Goal: Task Accomplishment & Management: Complete application form

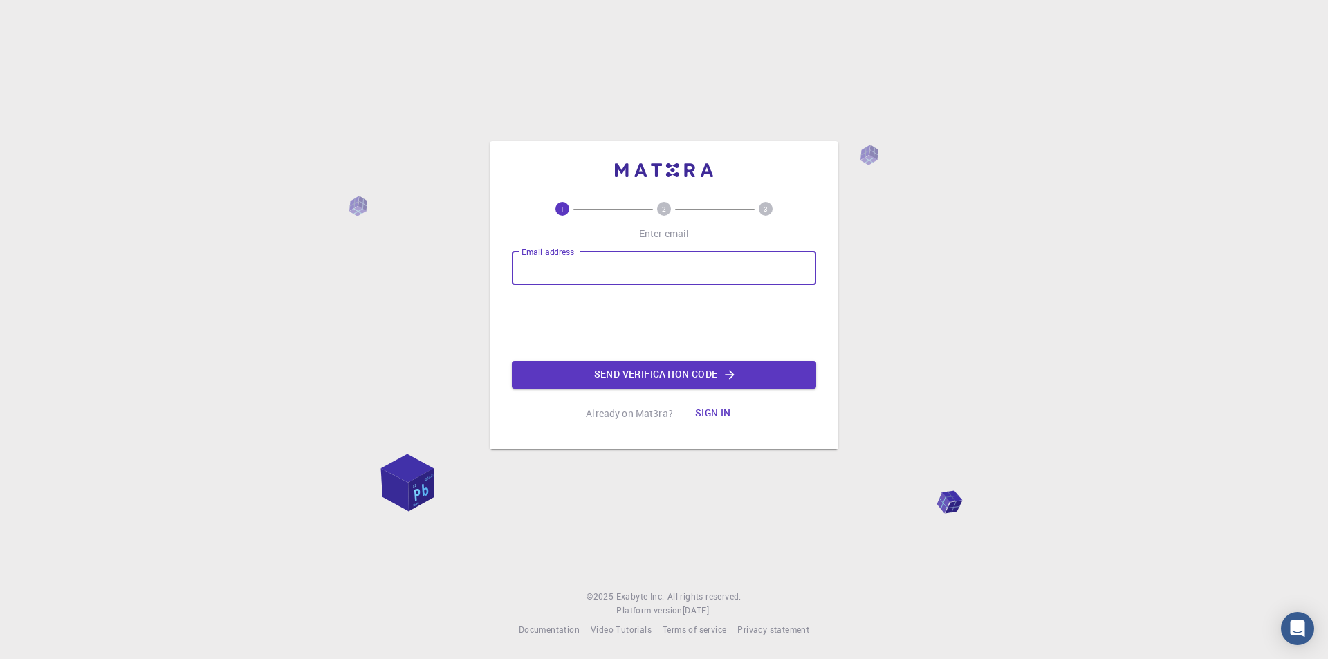
click at [565, 273] on input "Email address" at bounding box center [664, 268] width 304 height 33
type input "[EMAIL_ADDRESS][DOMAIN_NAME]"
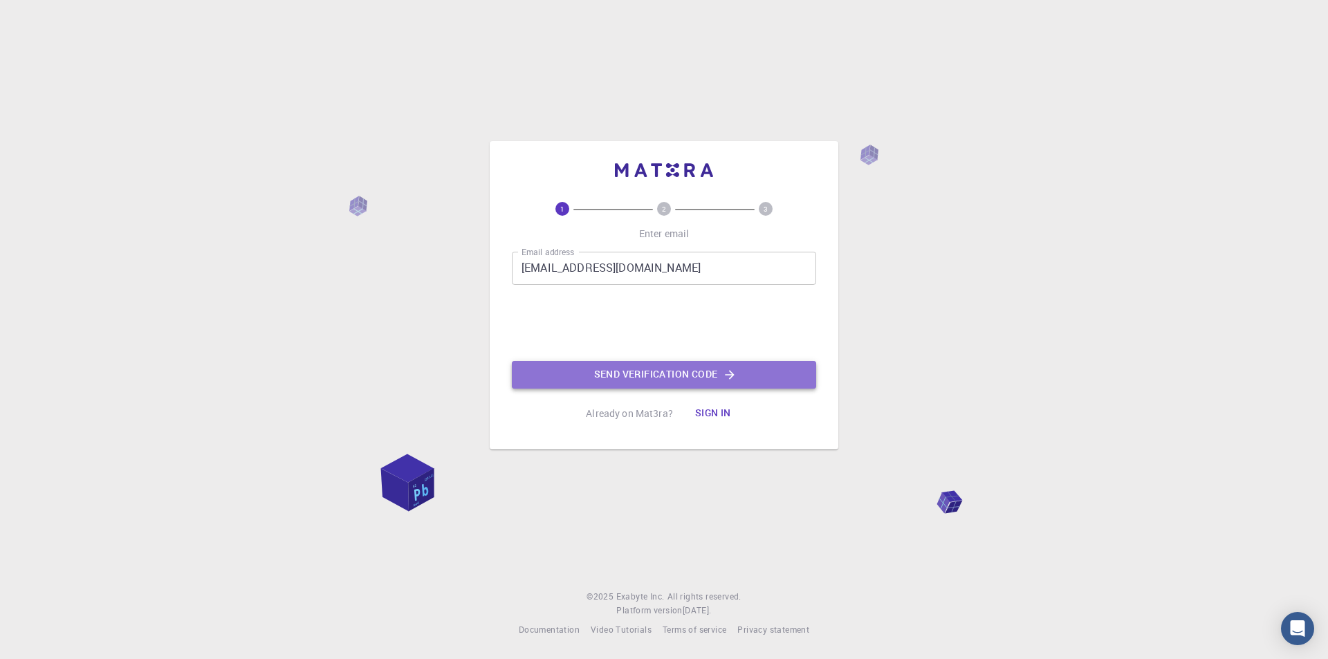
click at [683, 372] on button "Send verification code" at bounding box center [664, 375] width 304 height 28
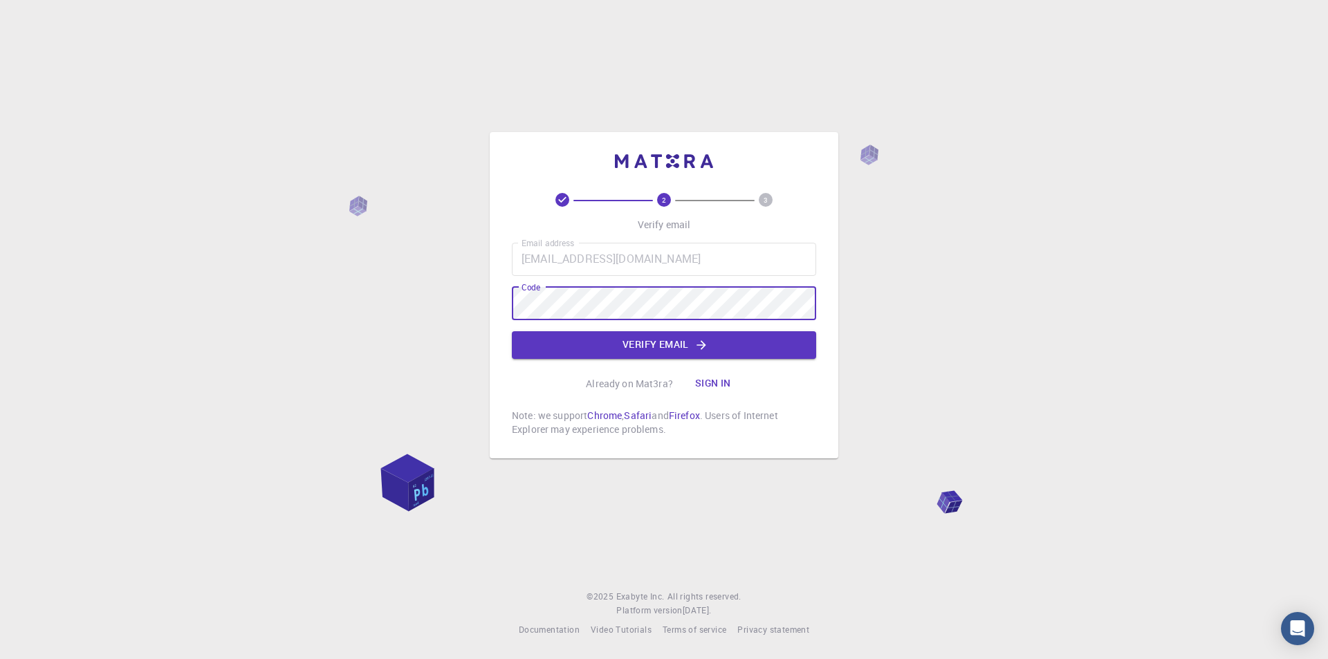
click at [686, 342] on button "Verify email" at bounding box center [664, 345] width 304 height 28
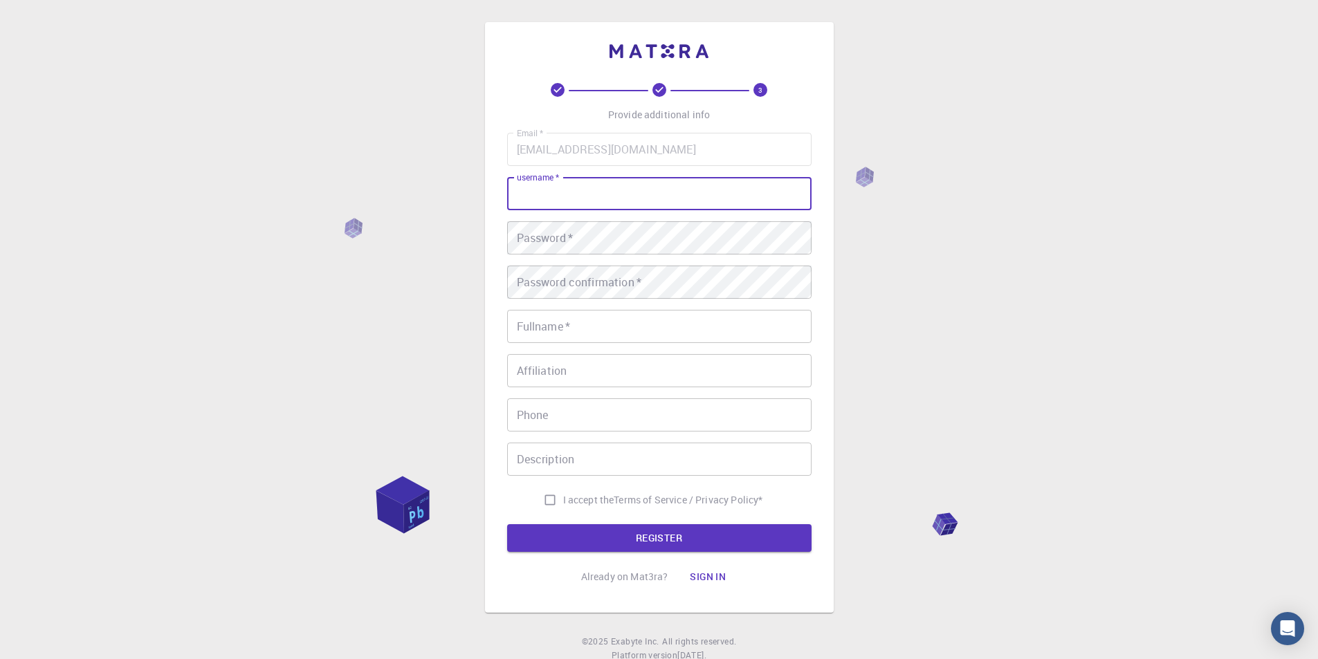
click at [606, 199] on input "username   *" at bounding box center [659, 193] width 304 height 33
type input "ravishka"
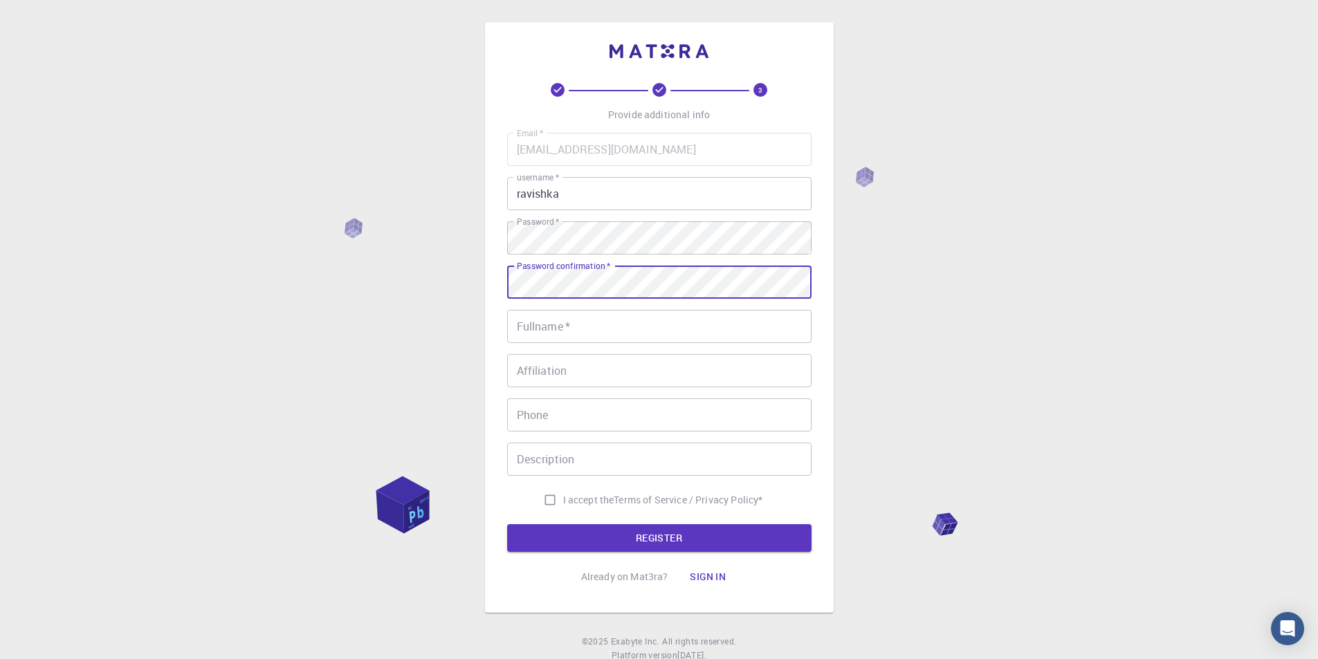
click at [598, 274] on div "Password confirmation   * Password confirmation   *" at bounding box center [659, 282] width 304 height 33
click at [584, 322] on input "Fullname   *" at bounding box center [659, 326] width 304 height 33
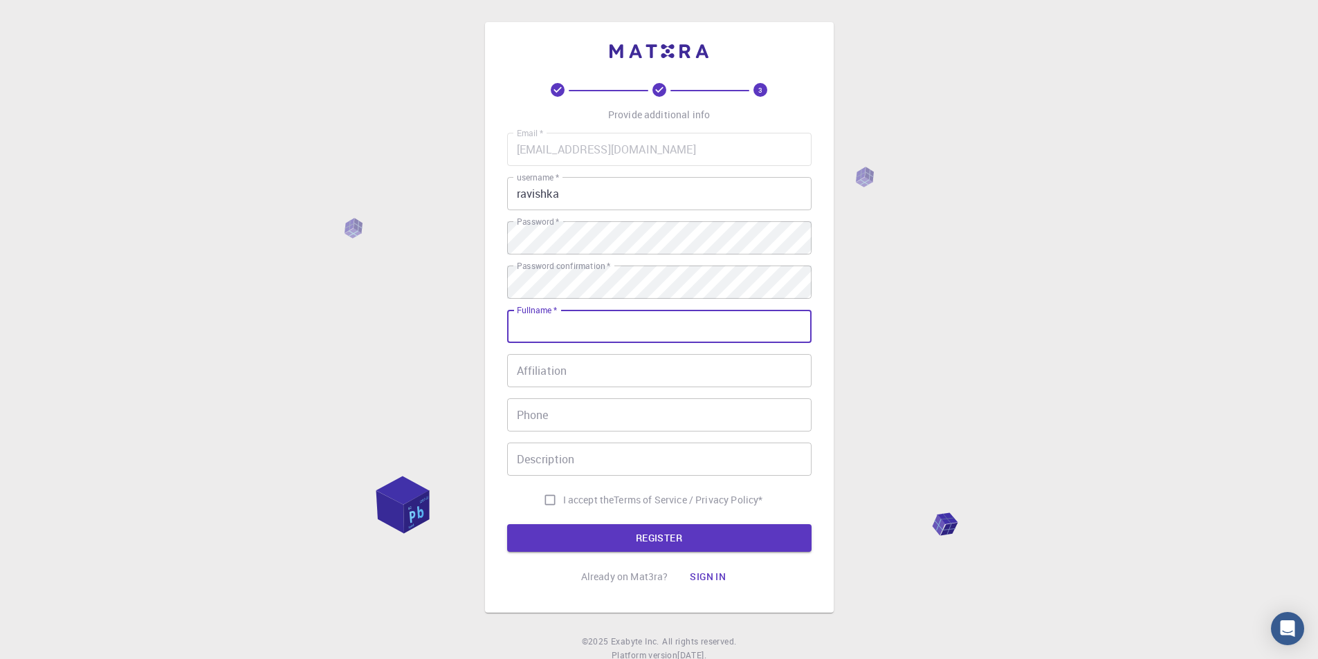
type input "[PERSON_NAME]"
type input "0714983048"
click at [544, 376] on input "Affiliation" at bounding box center [659, 370] width 304 height 33
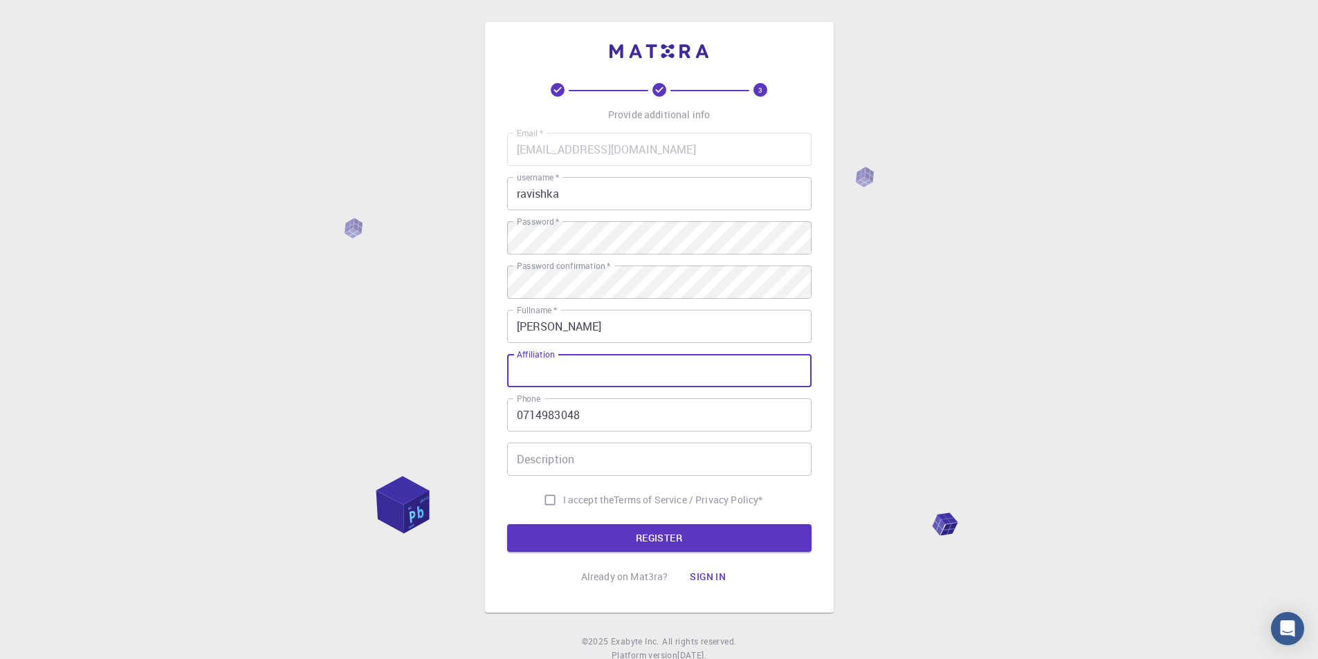
click at [935, 387] on div "3 Provide additional info Email   * [EMAIL_ADDRESS][DOMAIN_NAME] Email   * user…" at bounding box center [659, 352] width 1318 height 704
click at [547, 504] on input "I accept the Terms of Service / Privacy Policy *" at bounding box center [550, 500] width 26 height 26
checkbox input "true"
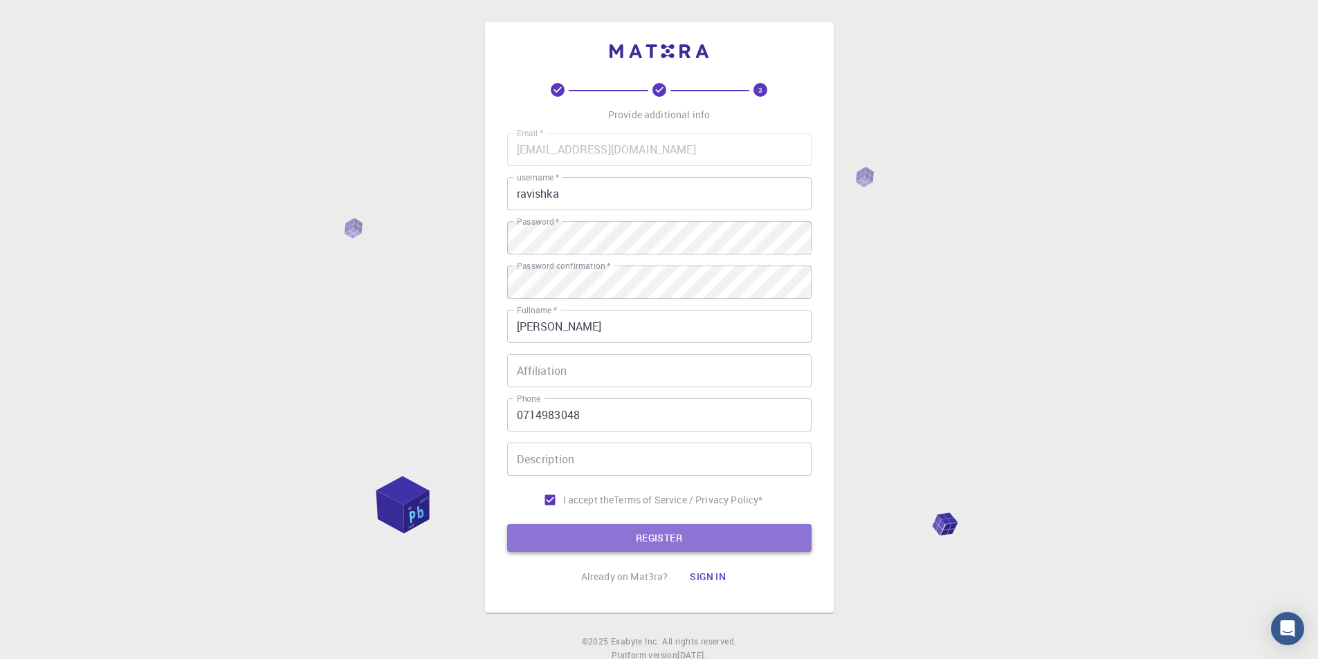
click at [637, 530] on button "REGISTER" at bounding box center [659, 538] width 304 height 28
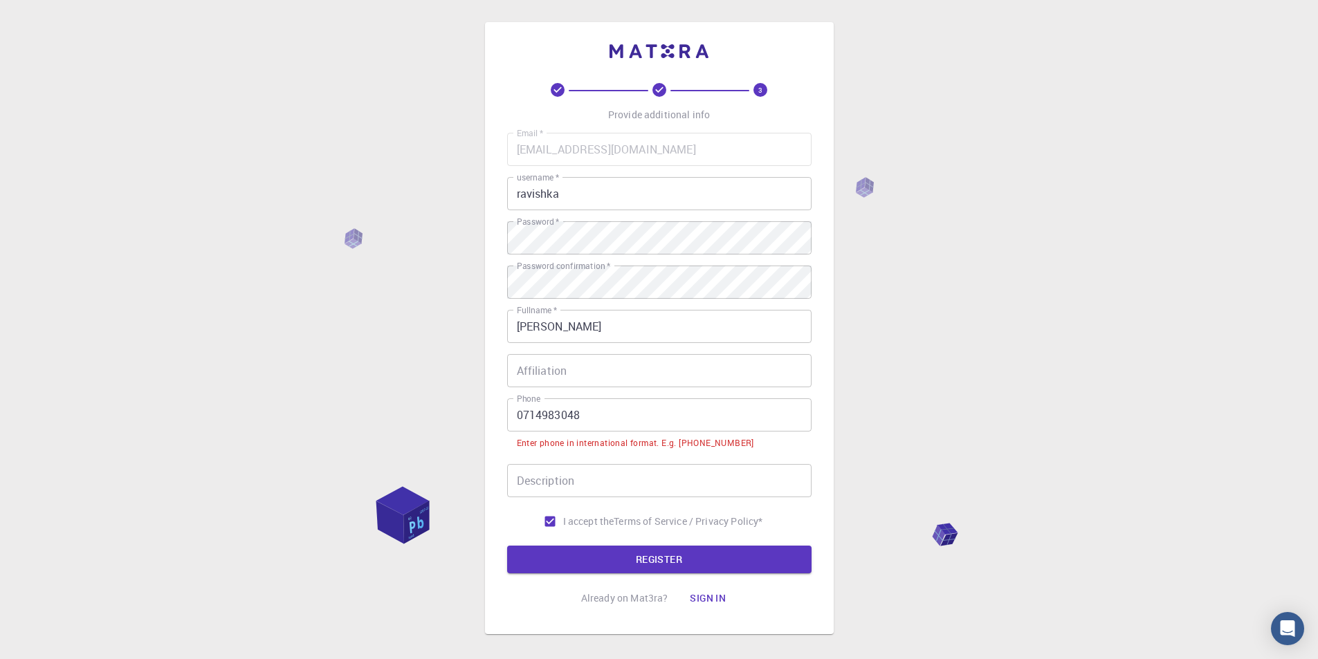
click at [521, 410] on input "0714983048" at bounding box center [659, 414] width 304 height 33
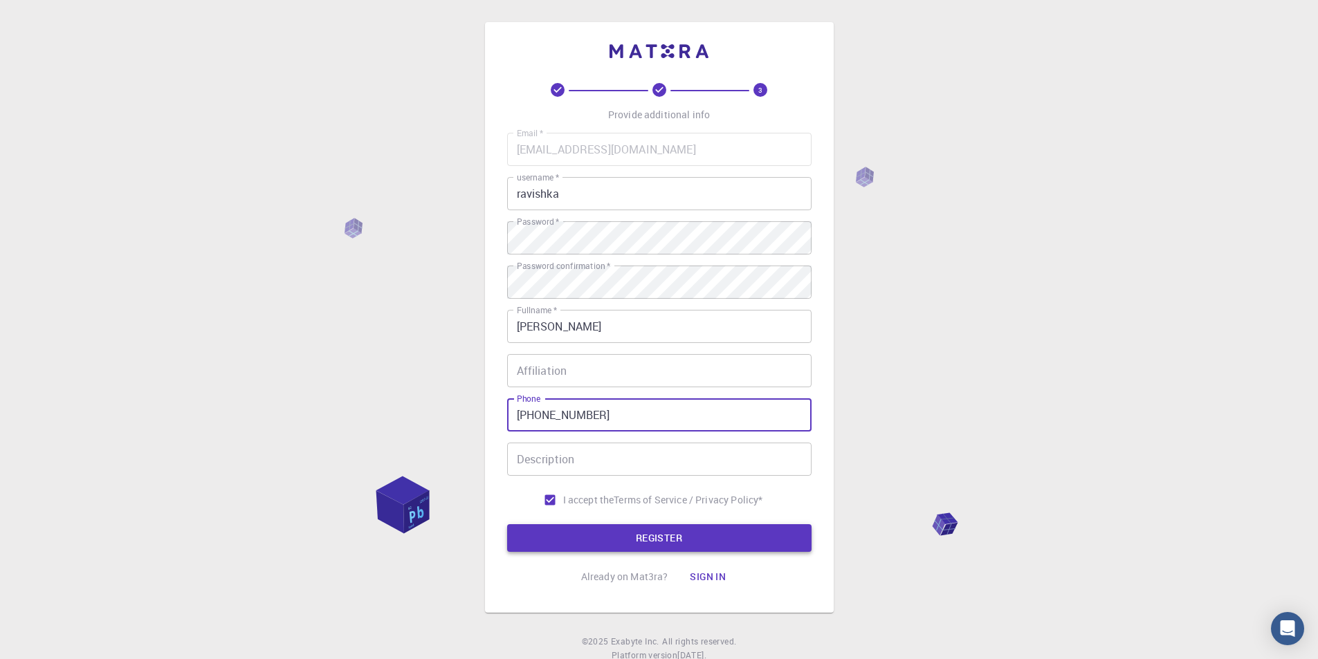
type input "[PHONE_NUMBER]"
click at [670, 537] on button "REGISTER" at bounding box center [659, 538] width 304 height 28
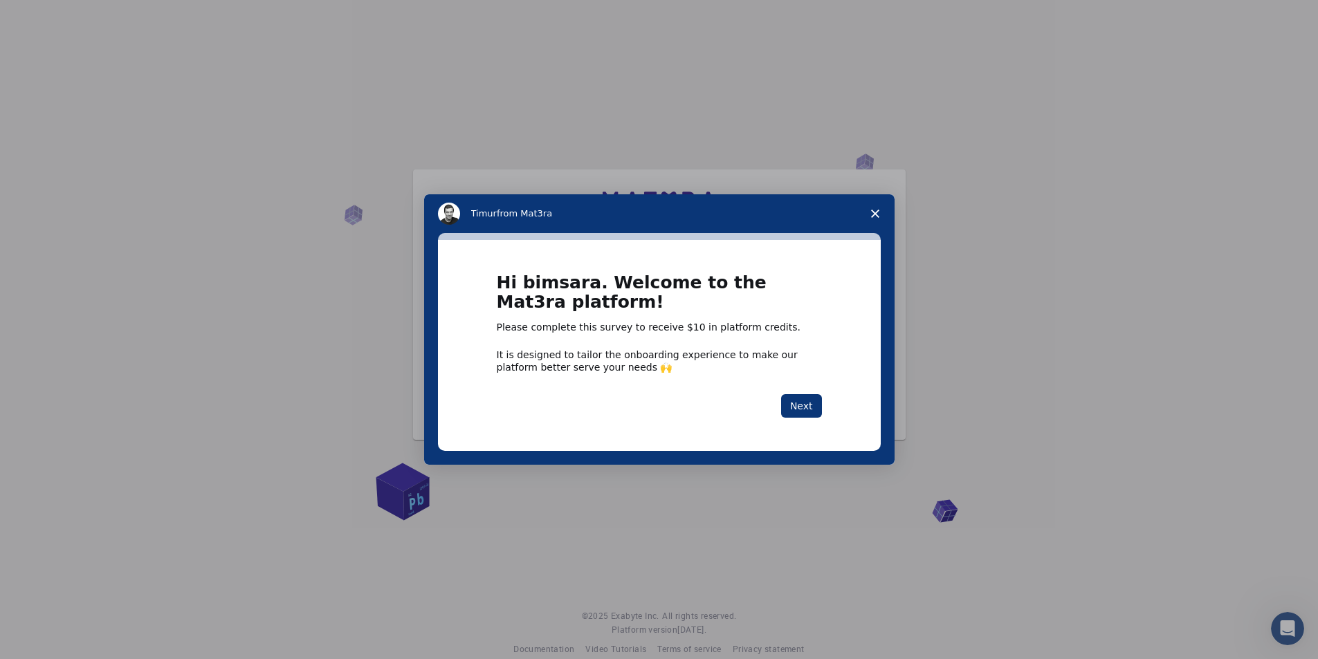
click at [874, 214] on polygon "Close survey" at bounding box center [875, 214] width 8 height 8
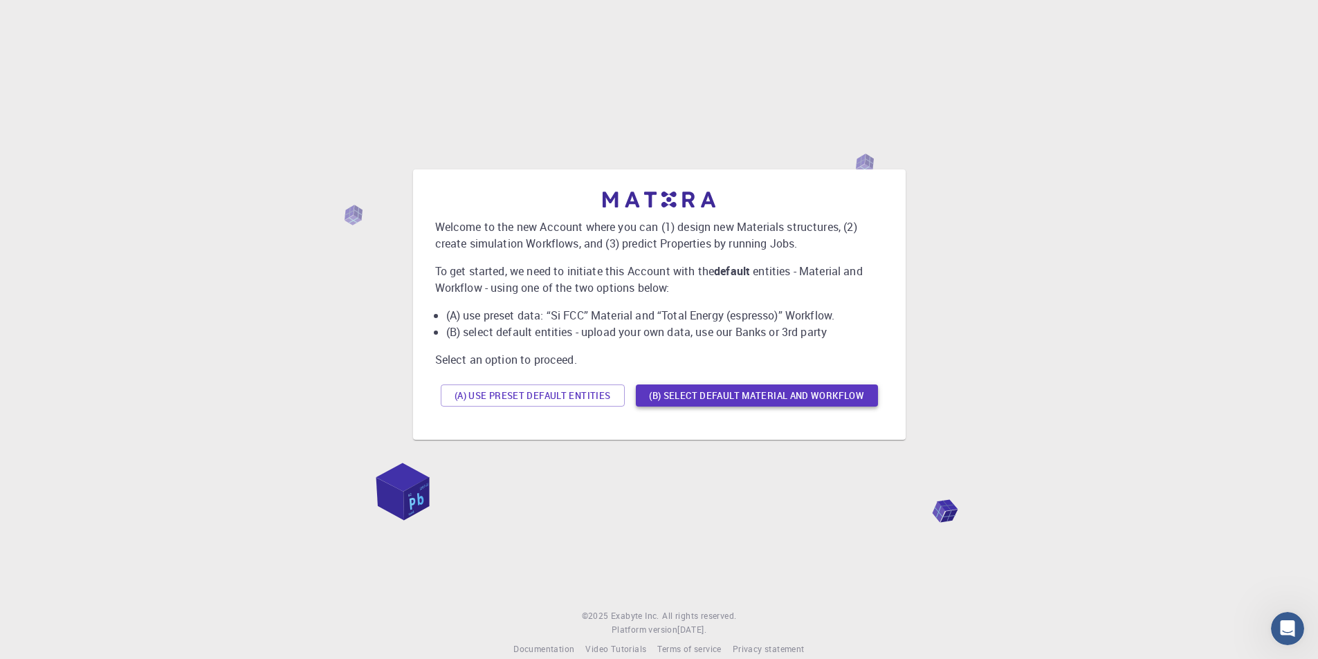
click at [737, 398] on button "(B) Select default material and workflow" at bounding box center [757, 396] width 242 height 22
